Goal: Transaction & Acquisition: Download file/media

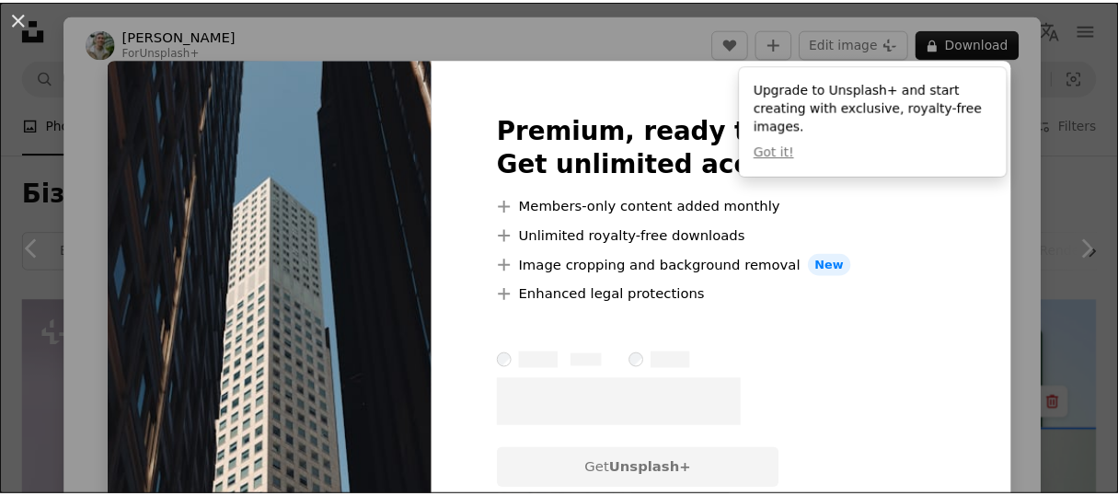
scroll to position [859, 0]
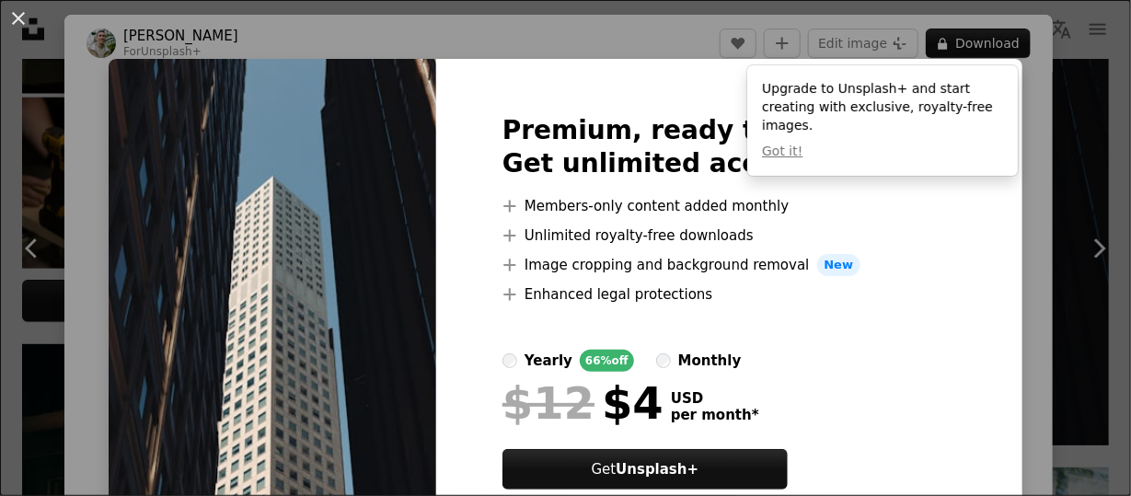
click at [1025, 66] on div "An X shape Premium, ready to use images. Get unlimited access. A plus sign Memb…" at bounding box center [565, 248] width 1131 height 496
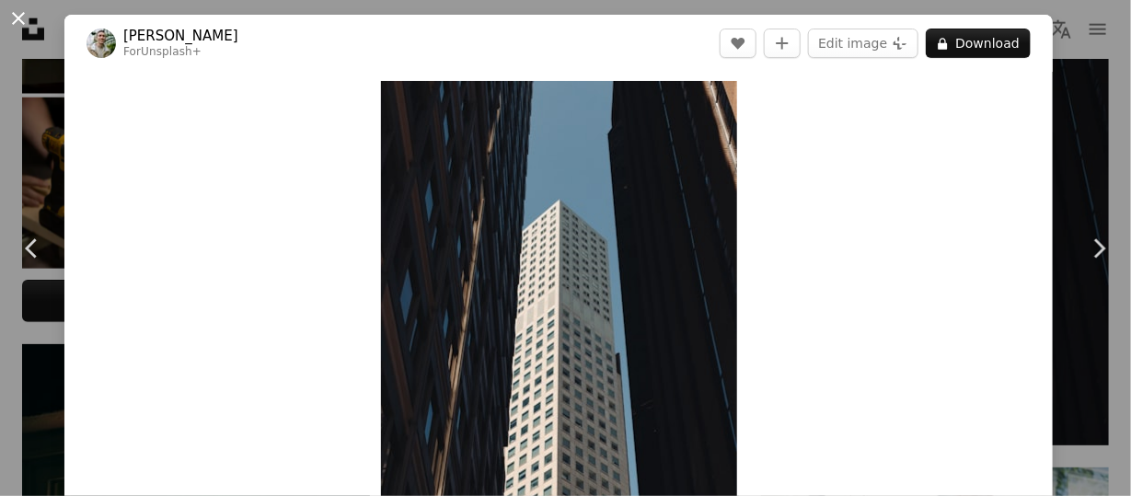
click at [7, 17] on button "An X shape" at bounding box center [18, 18] width 22 height 22
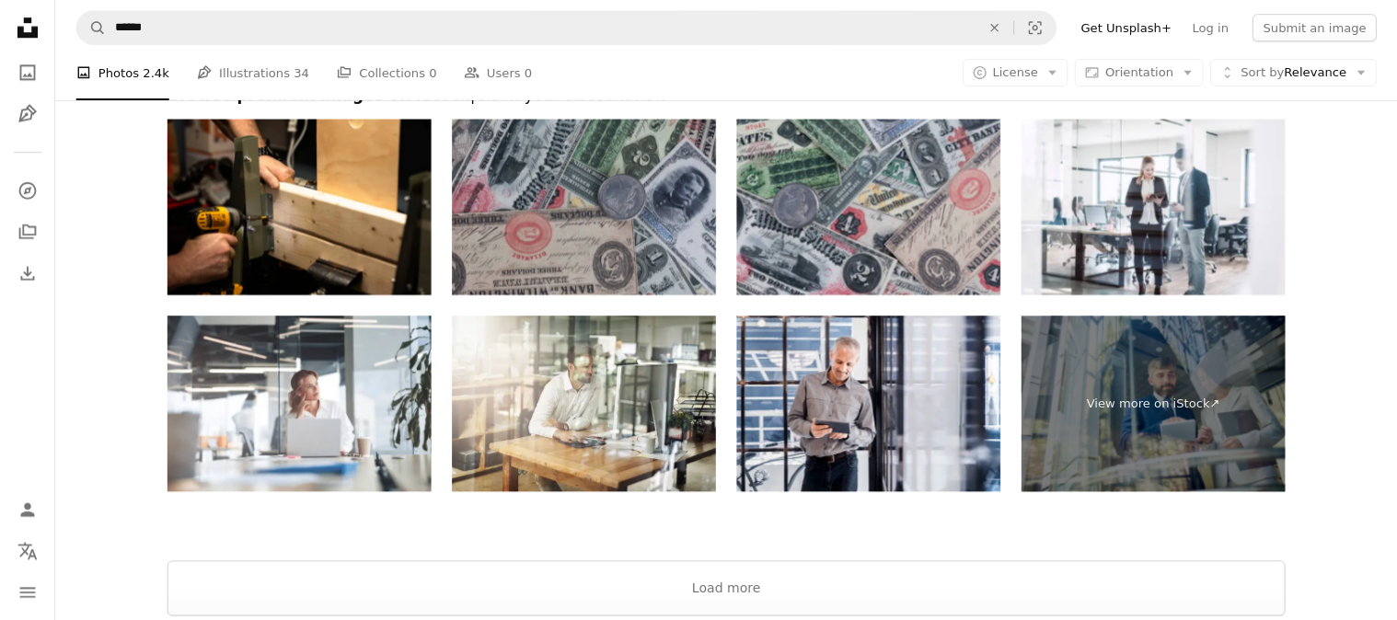
scroll to position [3490, 0]
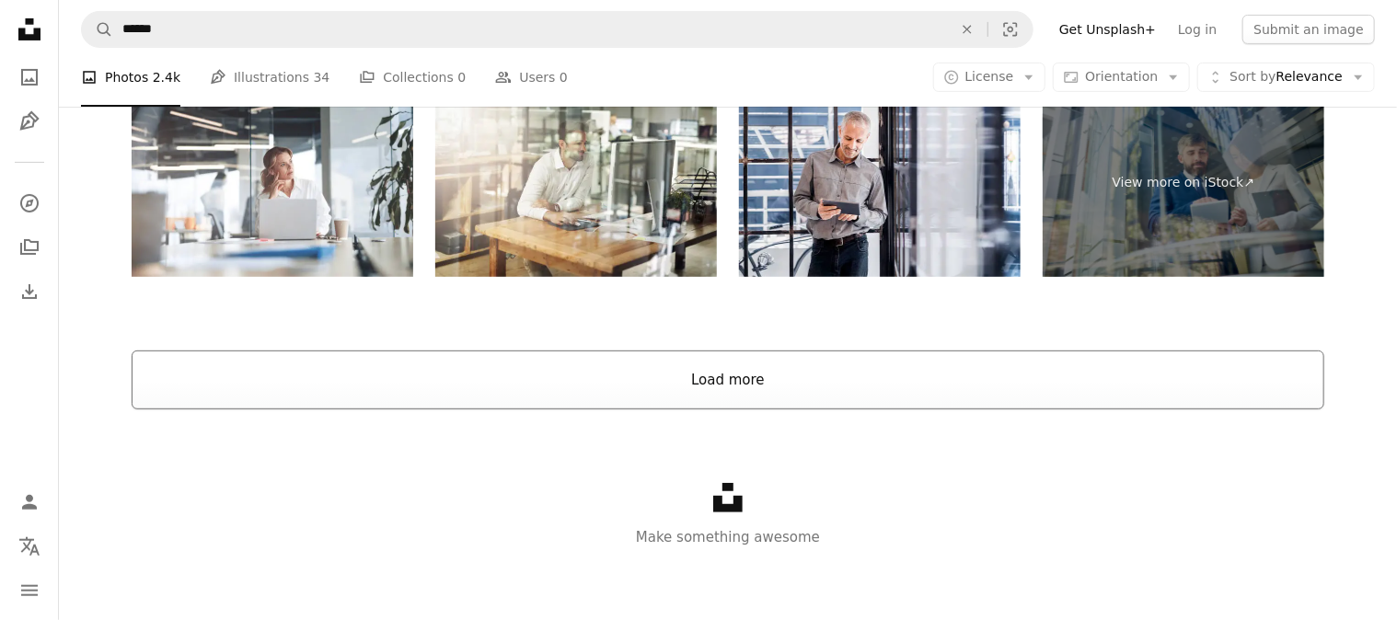
click at [847, 399] on button "Load more" at bounding box center [728, 380] width 1193 height 59
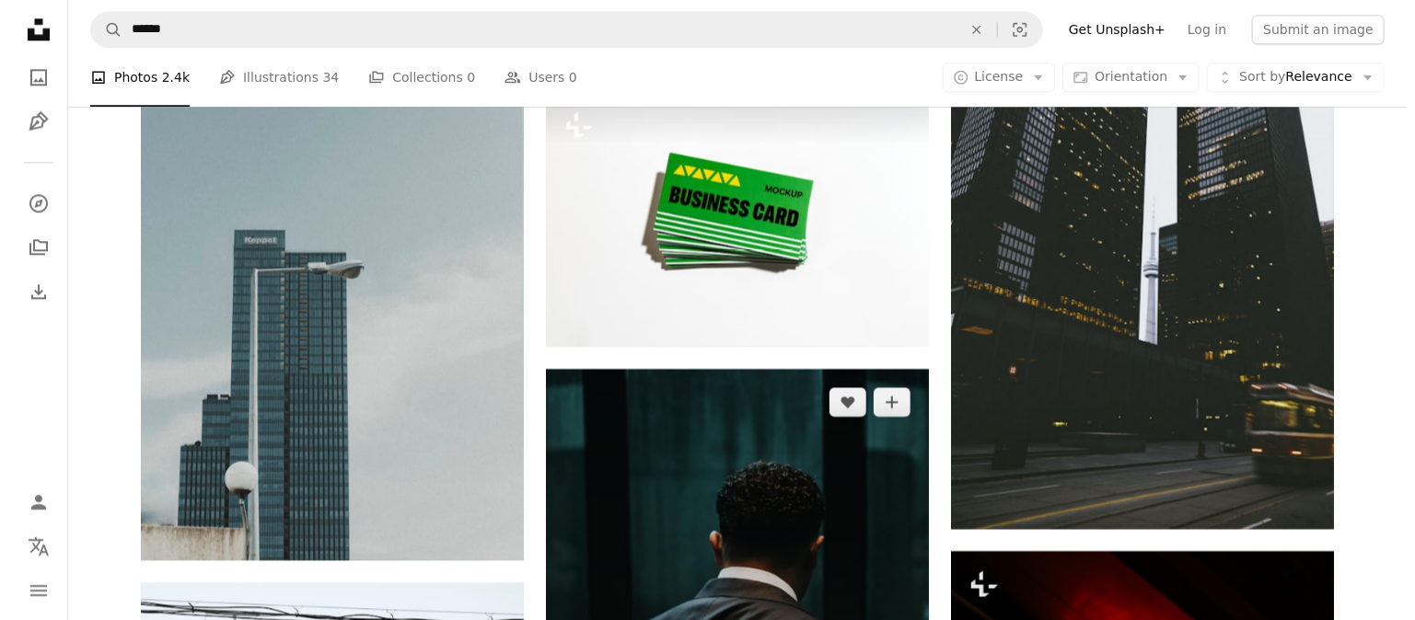
scroll to position [16088, 0]
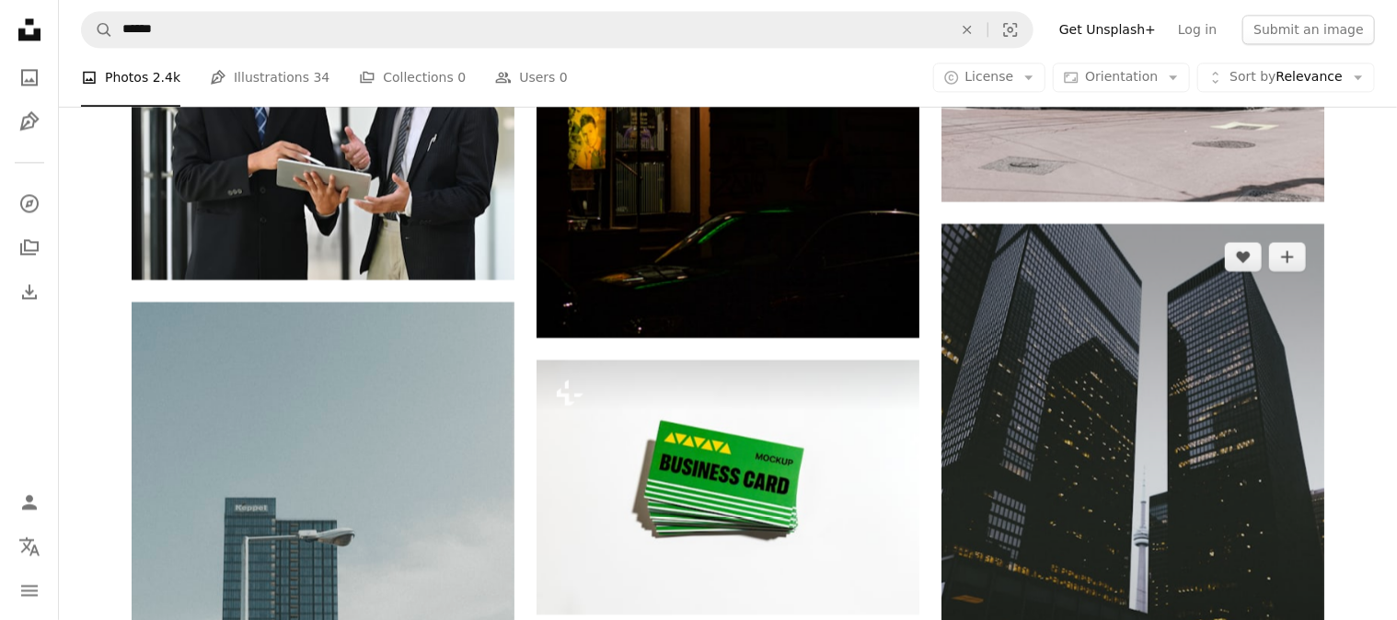
click at [1091, 400] on img at bounding box center [1133, 511] width 383 height 574
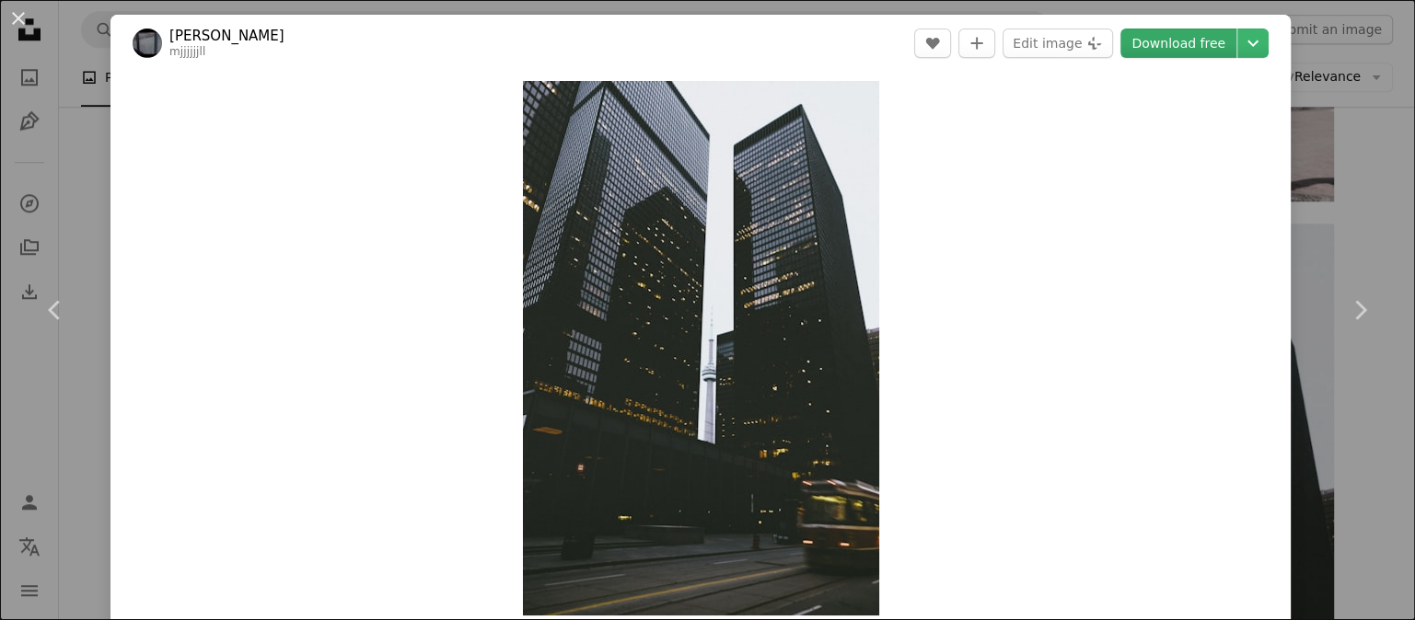
click at [1130, 34] on link "Download free" at bounding box center [1178, 43] width 116 height 29
